Goal: Information Seeking & Learning: Check status

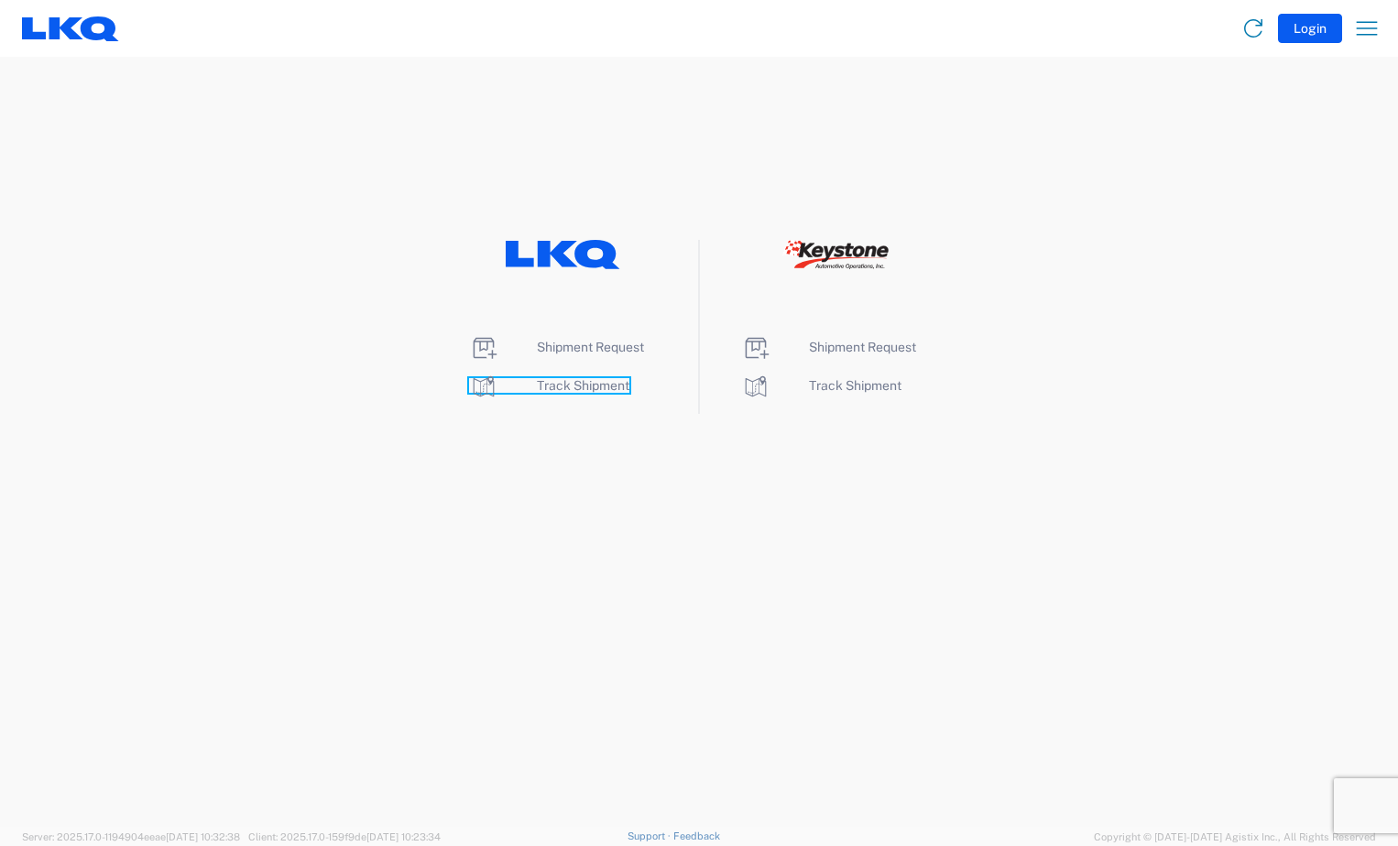
click at [578, 387] on span "Track Shipment" at bounding box center [583, 385] width 93 height 15
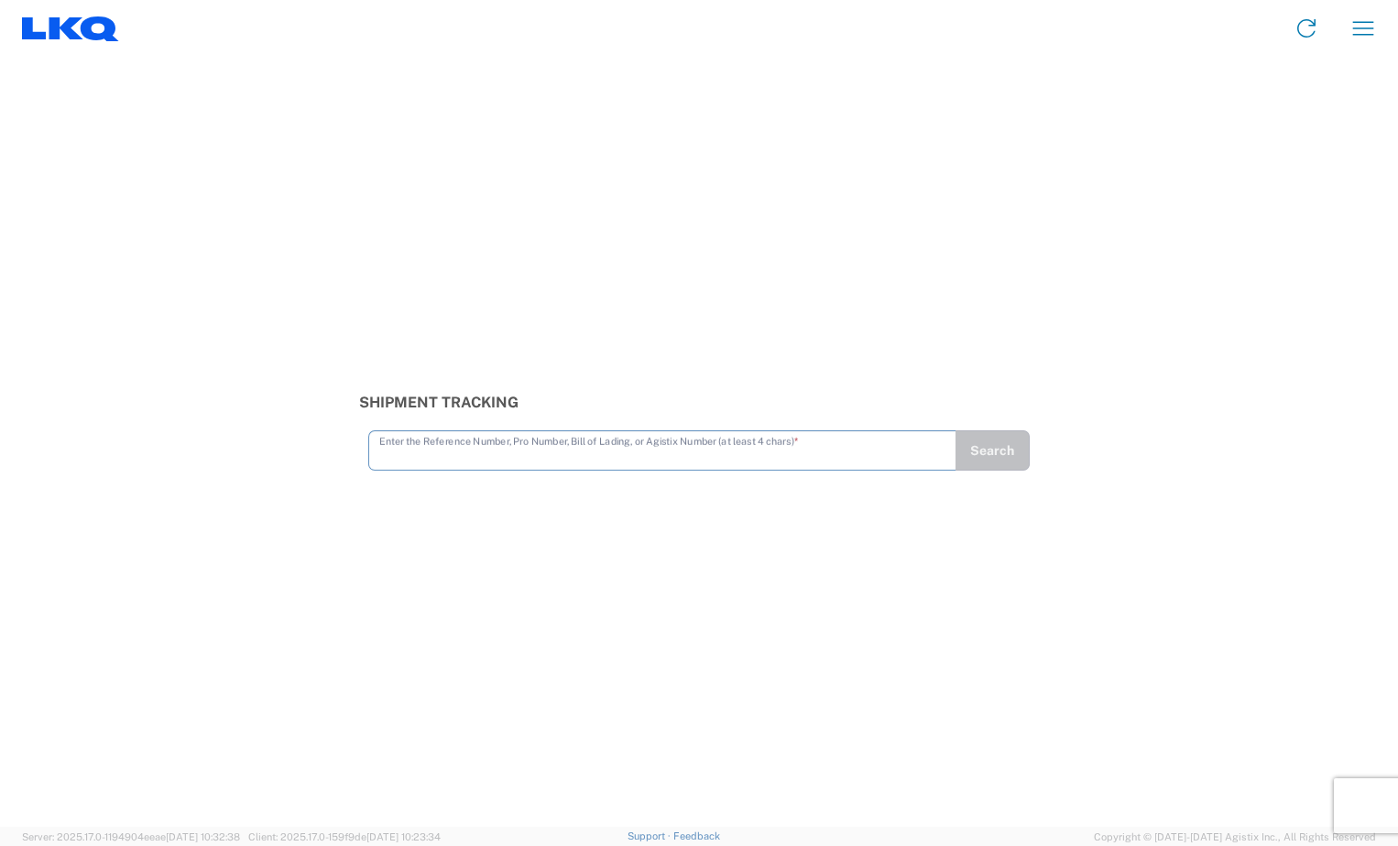
click at [460, 440] on input "text" at bounding box center [662, 449] width 566 height 32
type input "56523759"
